Goal: Task Accomplishment & Management: Manage account settings

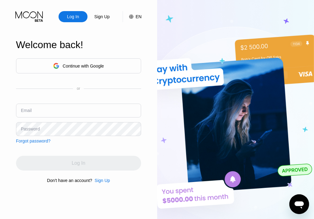
click at [52, 111] on input "text" at bounding box center [78, 111] width 125 height 14
click at [55, 112] on input "jo" at bounding box center [78, 111] width 125 height 14
type input "j"
click at [107, 110] on input "text" at bounding box center [78, 111] width 125 height 14
paste input "[EMAIL_ADDRESS][DOMAIN_NAME]"
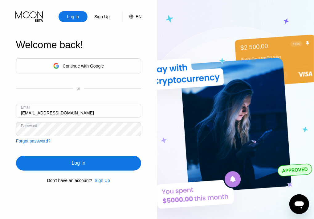
type input "[EMAIL_ADDRESS][DOMAIN_NAME]"
click at [78, 168] on div "Log In" at bounding box center [78, 163] width 125 height 15
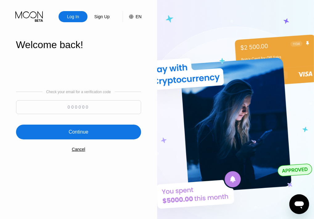
click at [69, 105] on input at bounding box center [78, 107] width 125 height 14
type input "676416"
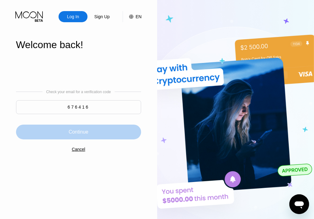
click at [90, 133] on div "Continue" at bounding box center [78, 132] width 125 height 15
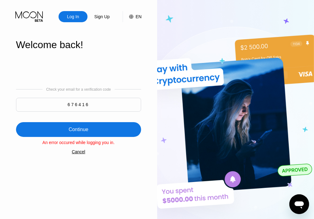
click at [79, 154] on div "Cancel" at bounding box center [79, 151] width 14 height 5
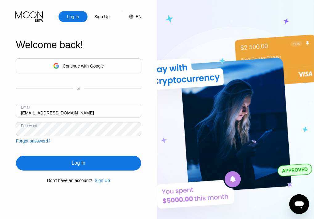
click at [69, 162] on div "Log In" at bounding box center [78, 163] width 125 height 15
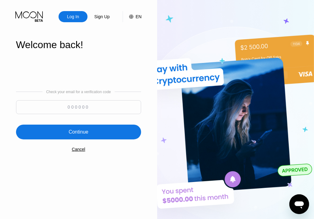
click at [91, 106] on input at bounding box center [78, 107] width 125 height 14
type input "495811"
click at [91, 132] on div "Continue" at bounding box center [78, 132] width 125 height 15
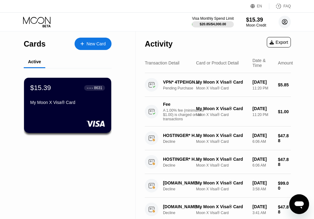
click at [284, 23] on icon at bounding box center [284, 21] width 3 height 3
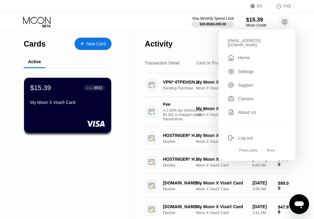
click at [247, 136] on div "Log out" at bounding box center [245, 137] width 14 height 5
